Goal: Transaction & Acquisition: Purchase product/service

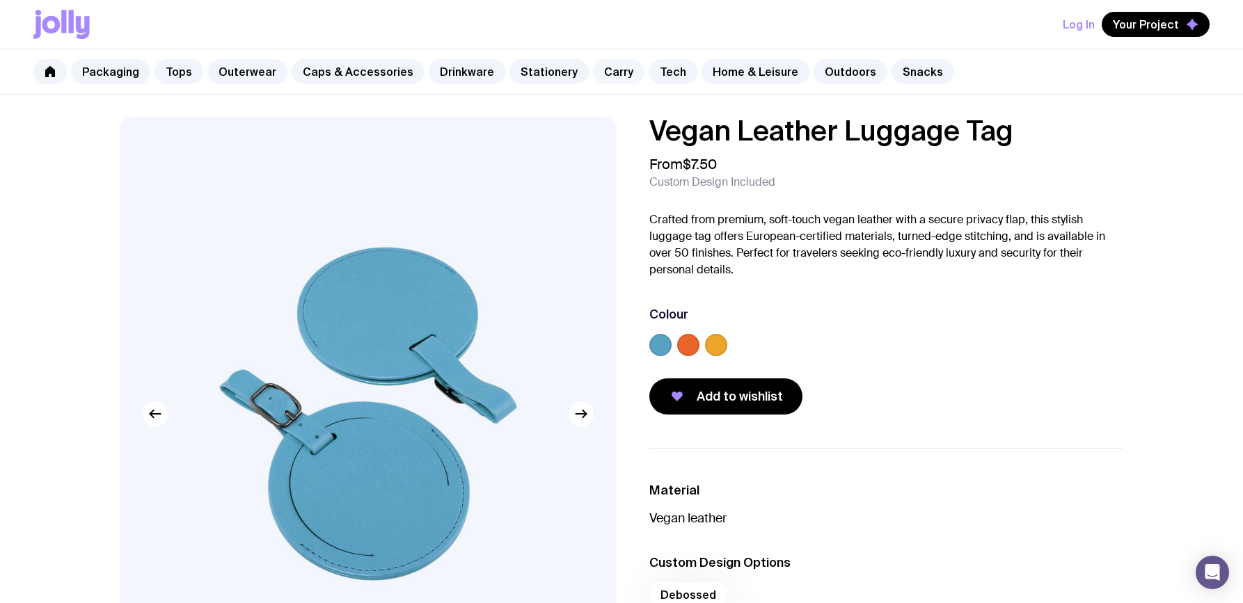
click at [609, 70] on link "Carry" at bounding box center [619, 71] width 52 height 25
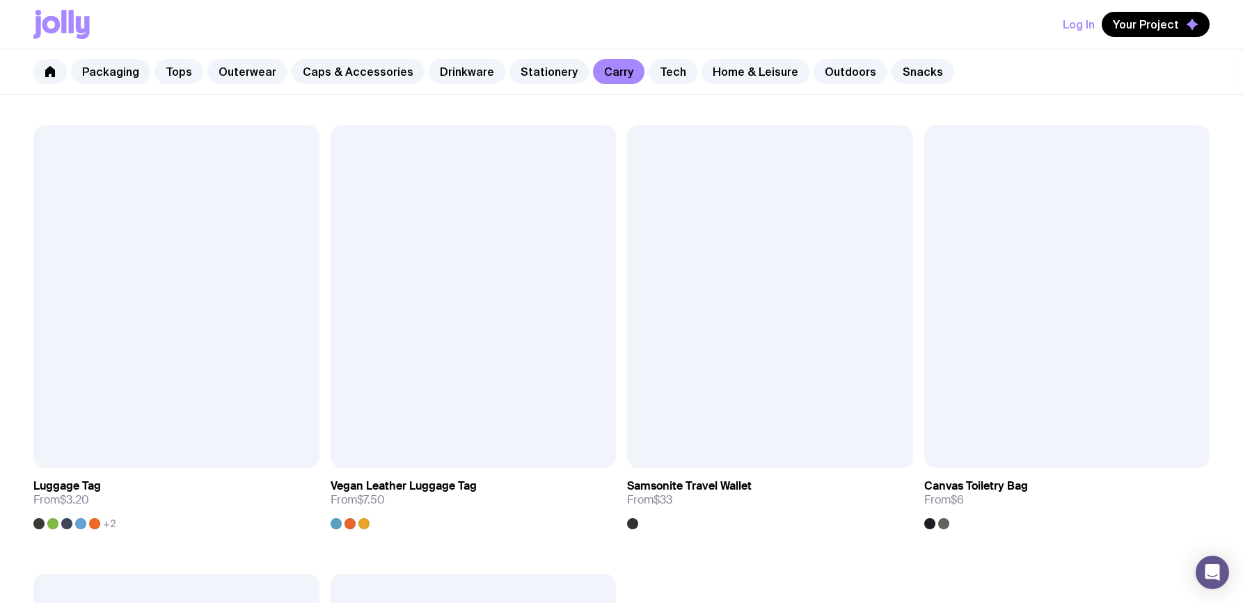
scroll to position [3383, 0]
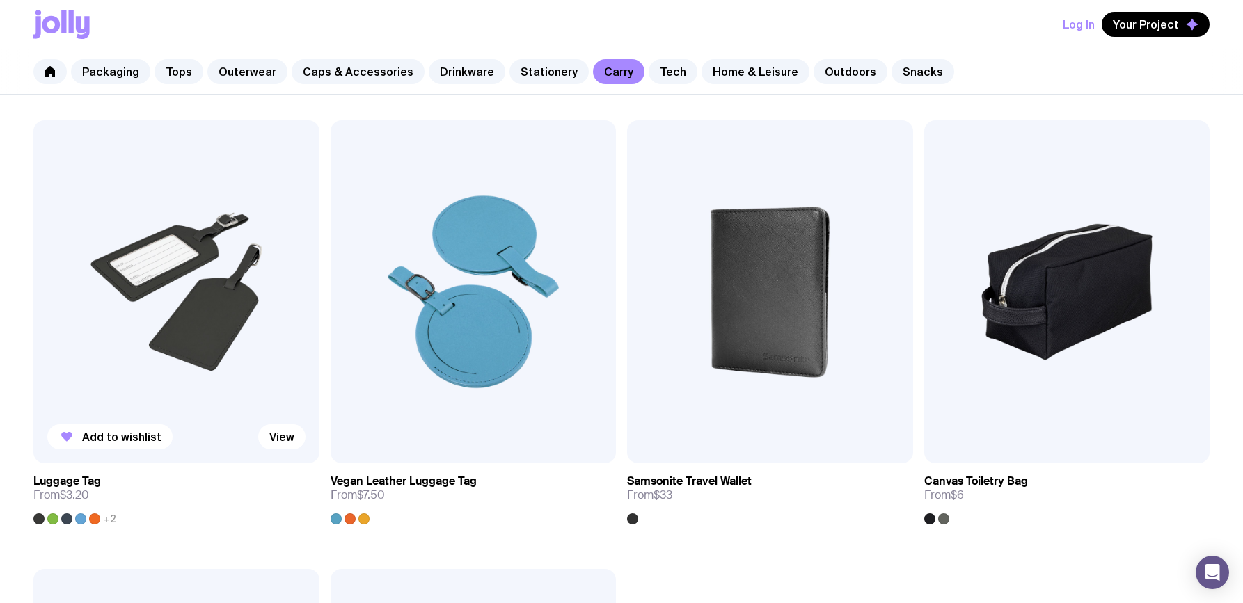
click at [212, 308] on img at bounding box center [176, 291] width 286 height 343
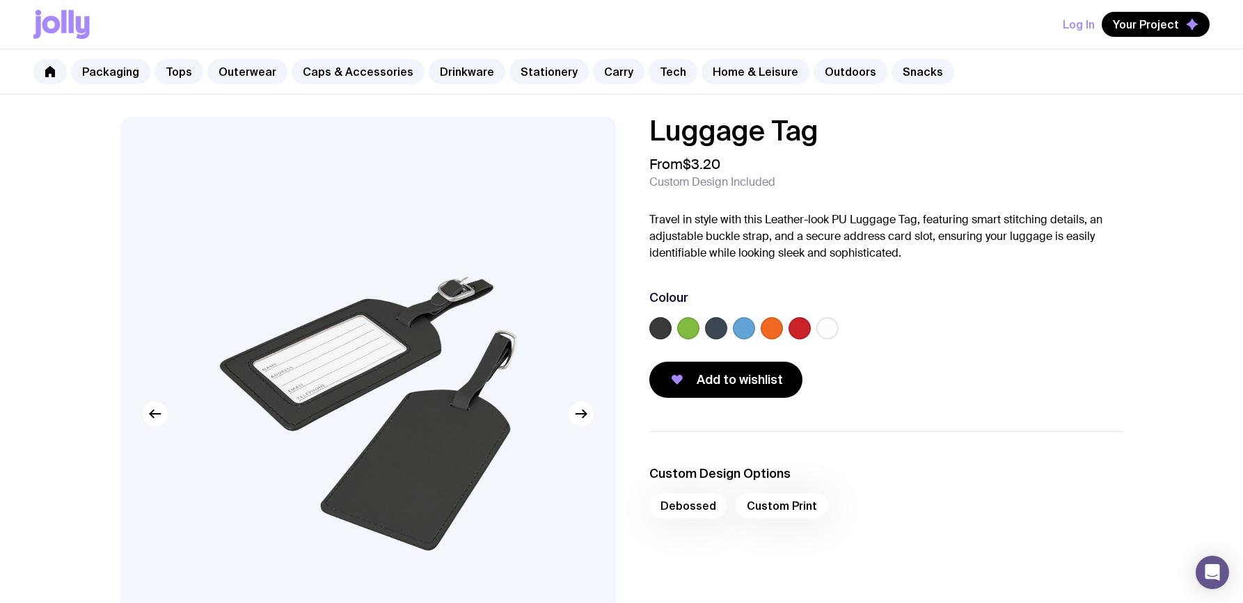
click at [718, 332] on label at bounding box center [716, 328] width 22 height 22
click at [0, 0] on input "radio" at bounding box center [0, 0] width 0 height 0
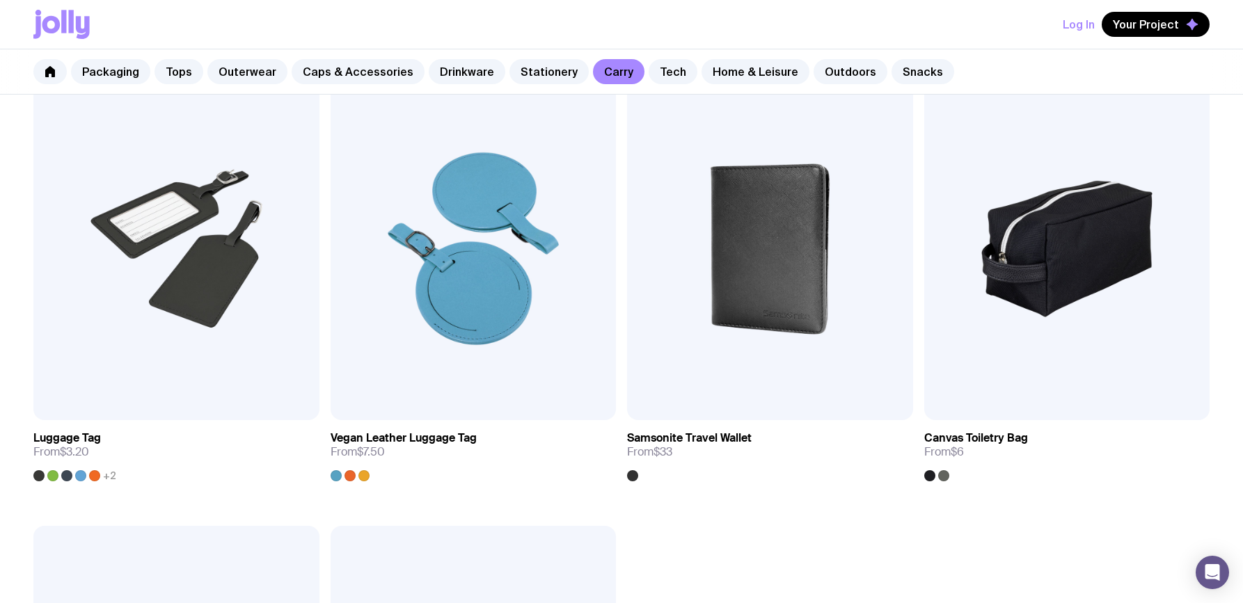
scroll to position [3424, 0]
